Goal: Book appointment/travel/reservation

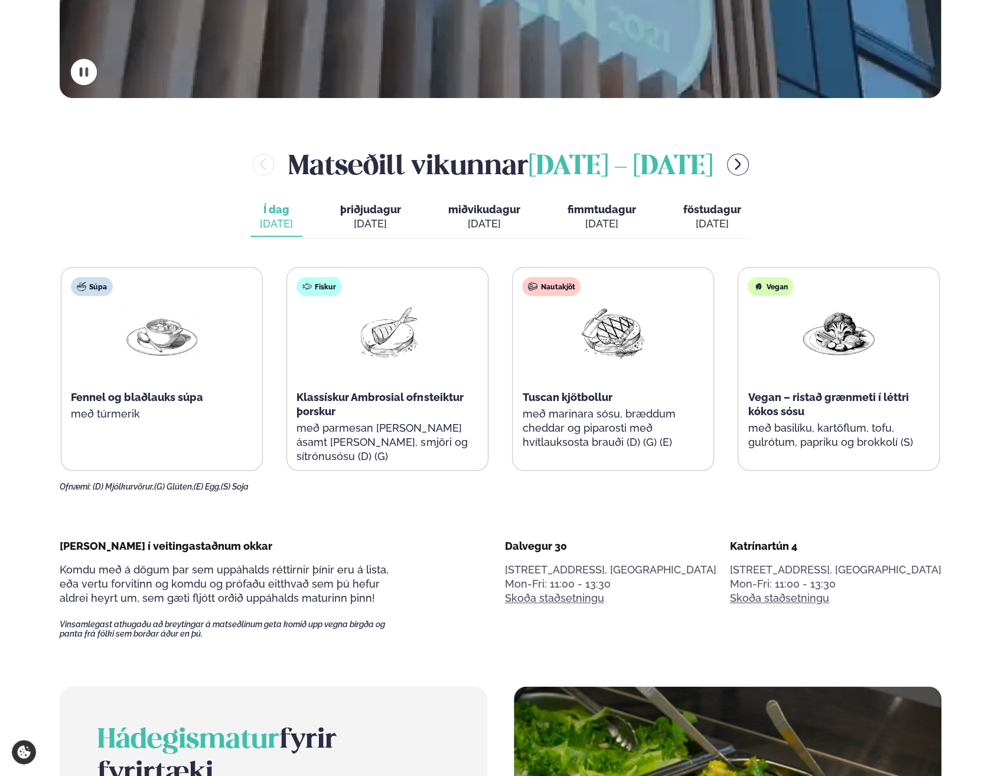
scroll to position [413, 0]
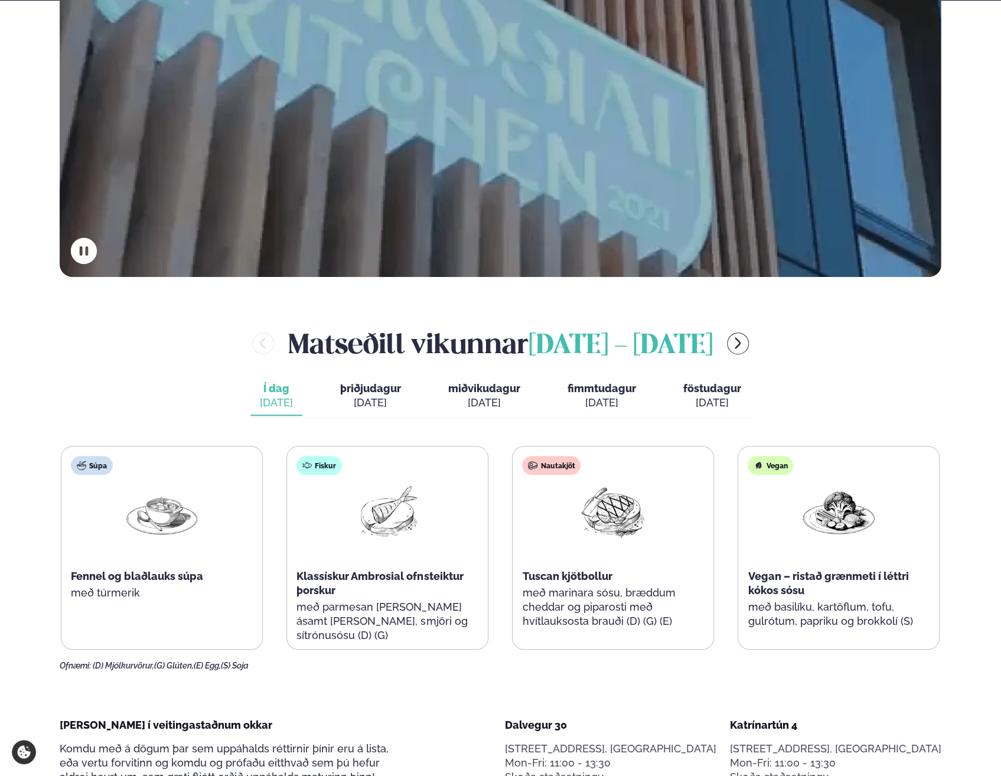
click at [384, 388] on span "þriðjudagur" at bounding box center [370, 388] width 61 height 12
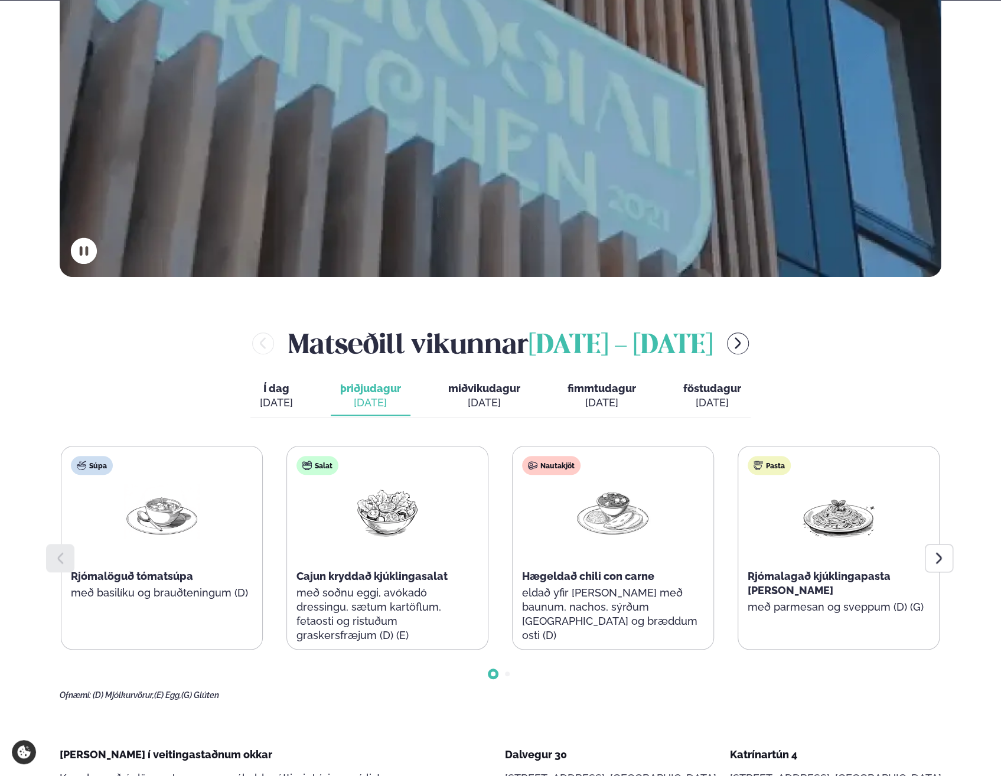
click at [486, 389] on span "miðvikudagur" at bounding box center [484, 388] width 72 height 12
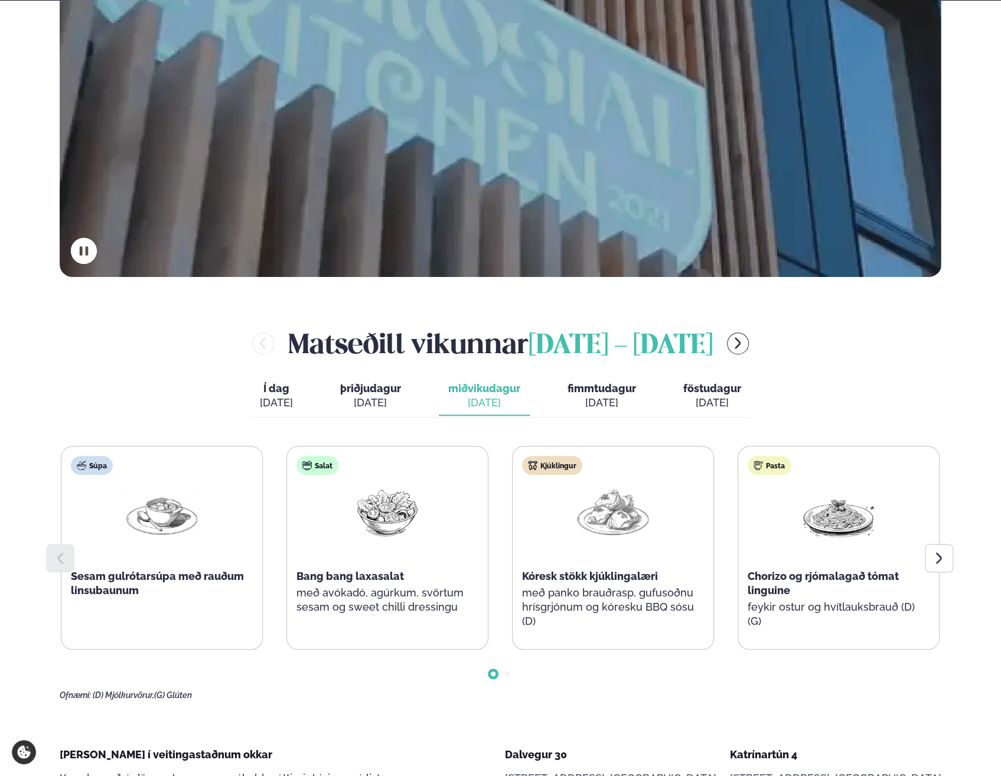
click at [942, 561] on icon at bounding box center [938, 558] width 14 height 14
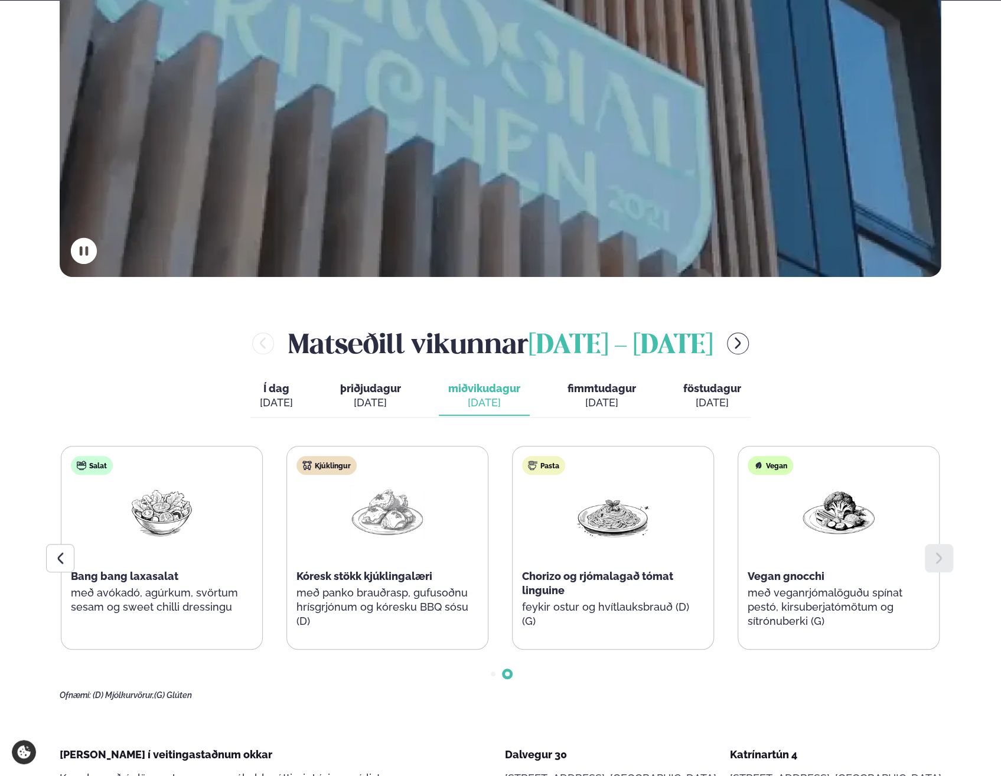
click at [379, 388] on span "þriðjudagur" at bounding box center [370, 388] width 61 height 12
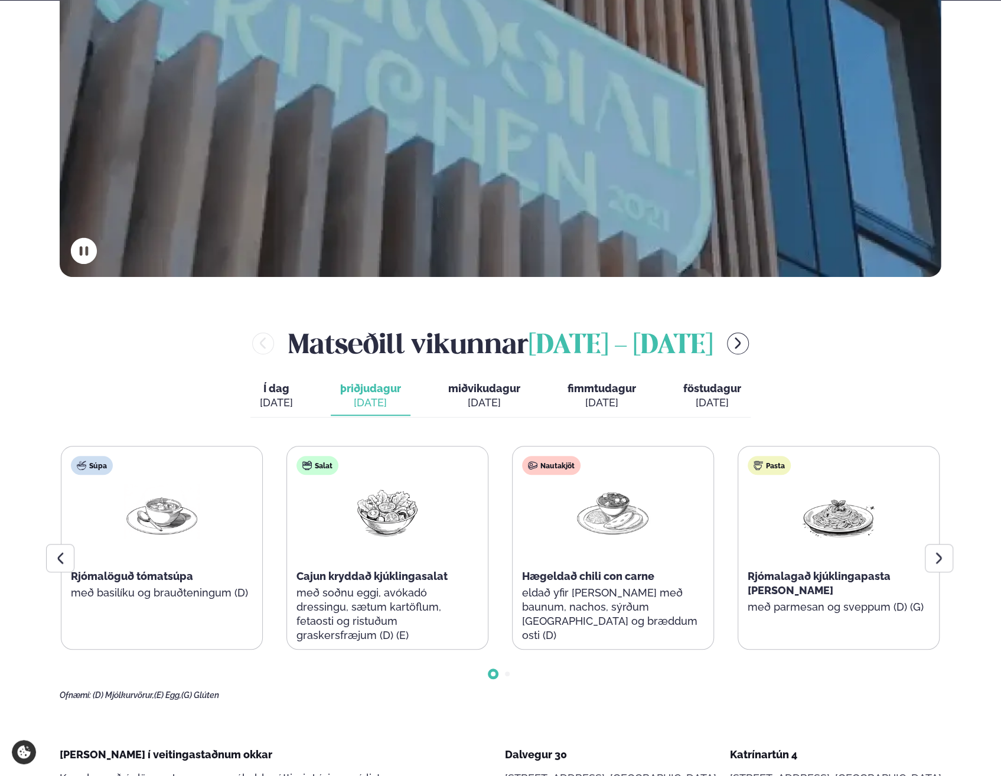
click at [937, 554] on icon at bounding box center [938, 558] width 6 height 11
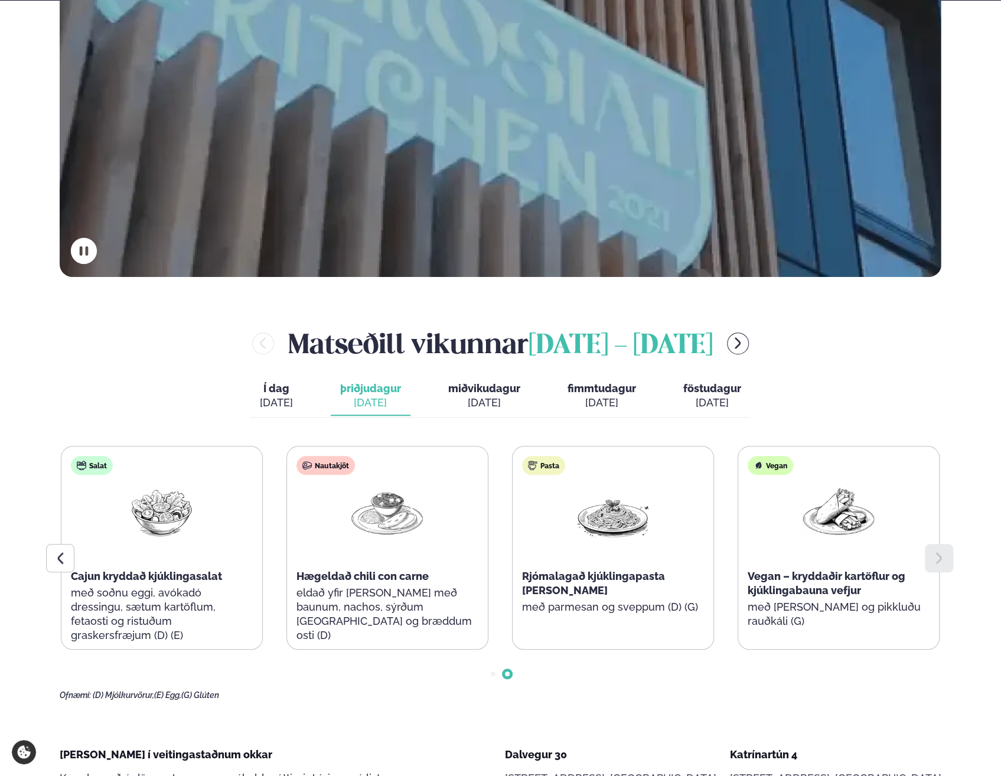
click at [611, 390] on span "fimmtudagur" at bounding box center [601, 388] width 68 height 12
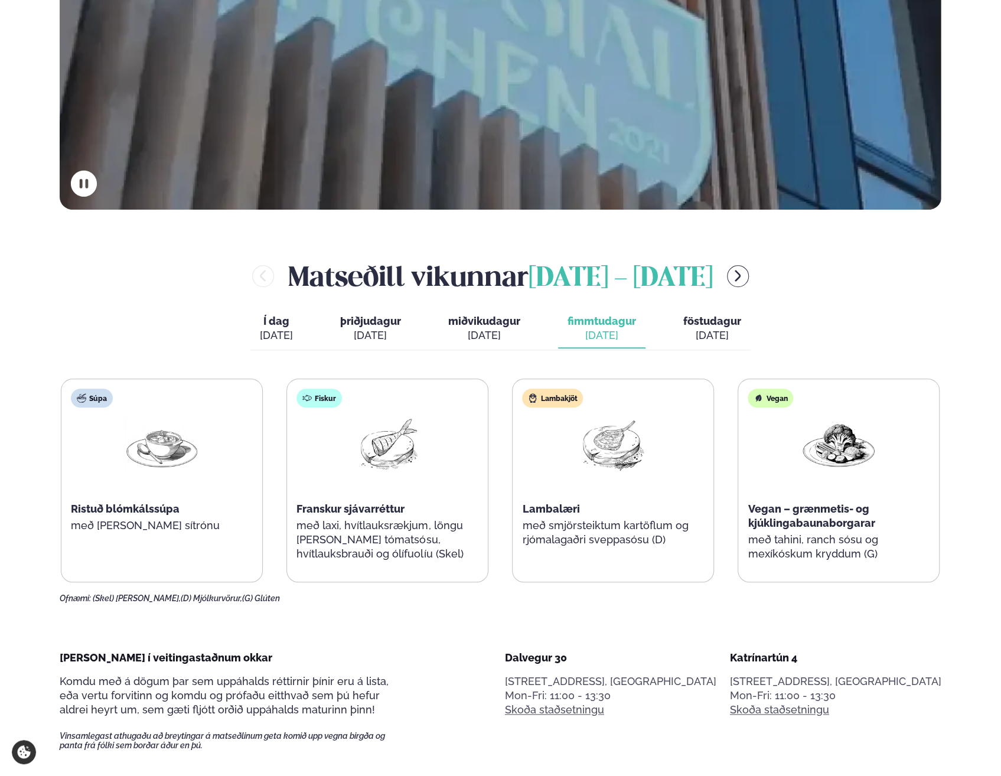
scroll to position [472, 0]
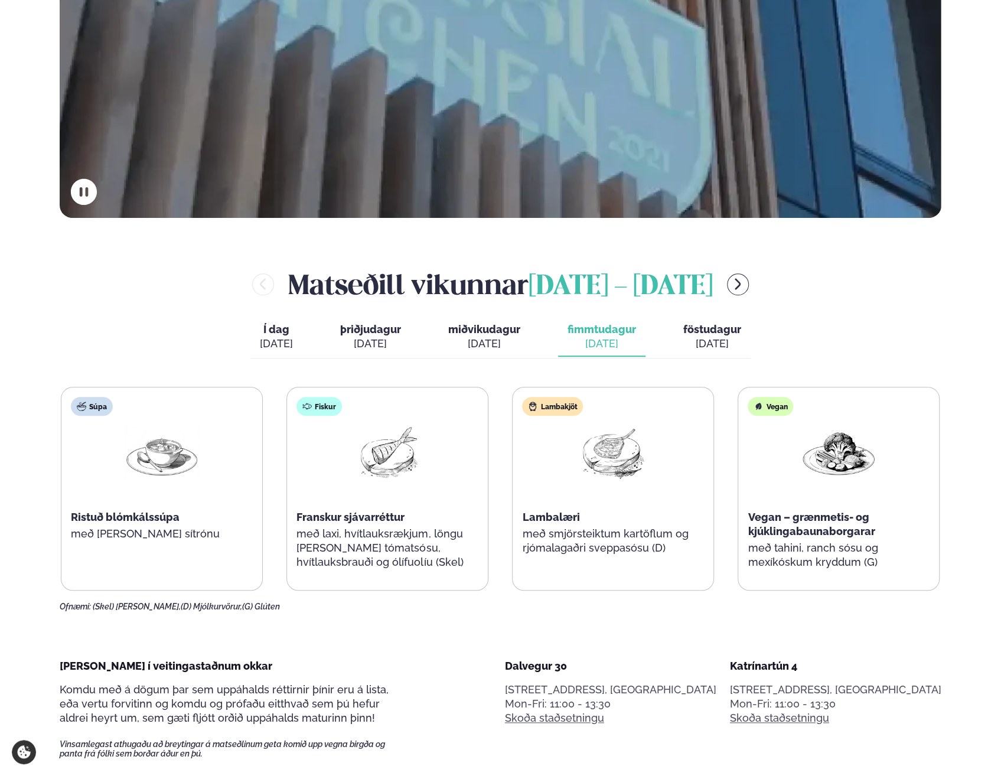
click at [715, 338] on div "[DATE]" at bounding box center [712, 343] width 58 height 14
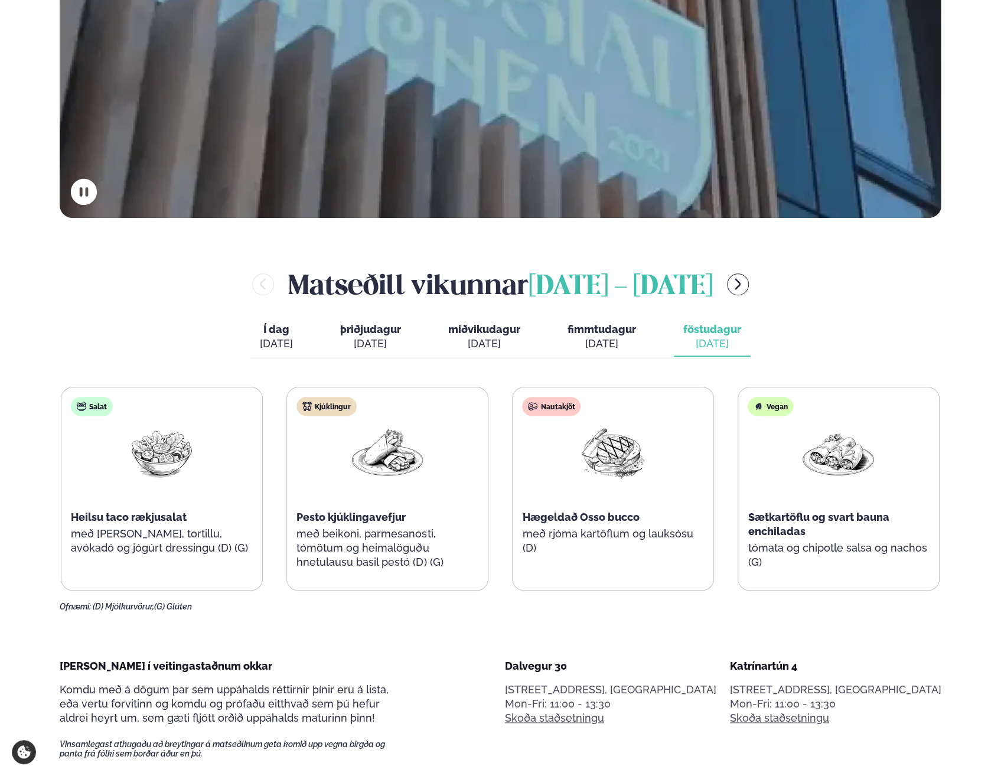
click at [371, 333] on span "þriðjudagur" at bounding box center [370, 329] width 61 height 12
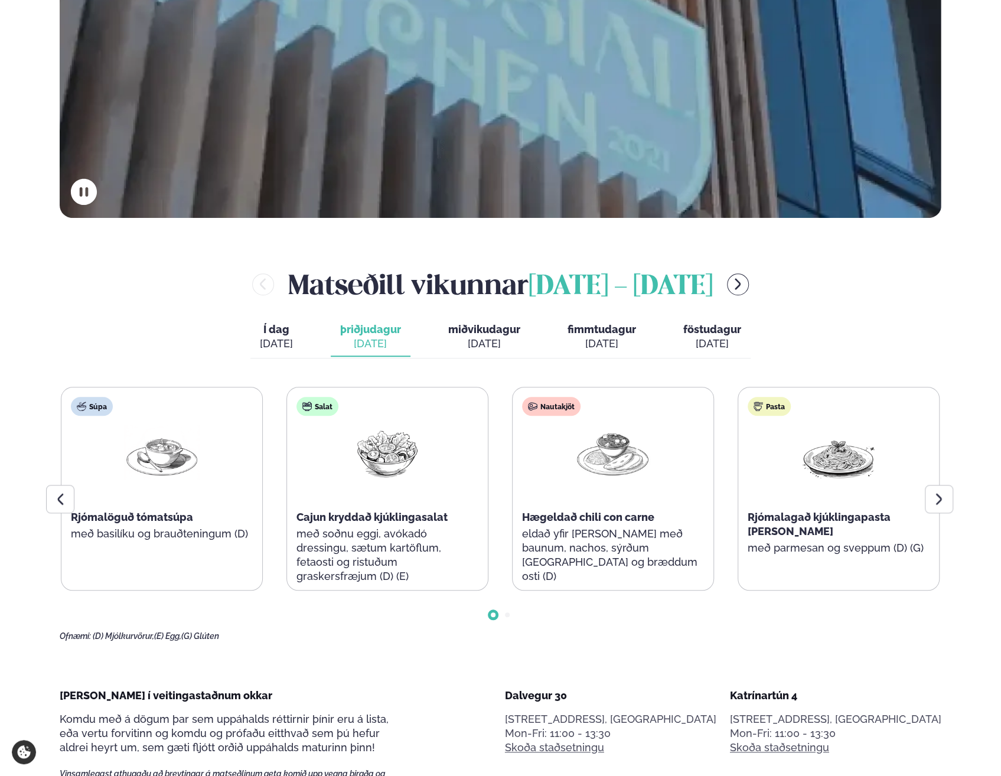
click at [278, 334] on span "Í dag" at bounding box center [276, 329] width 33 height 14
